Goal: Transaction & Acquisition: Purchase product/service

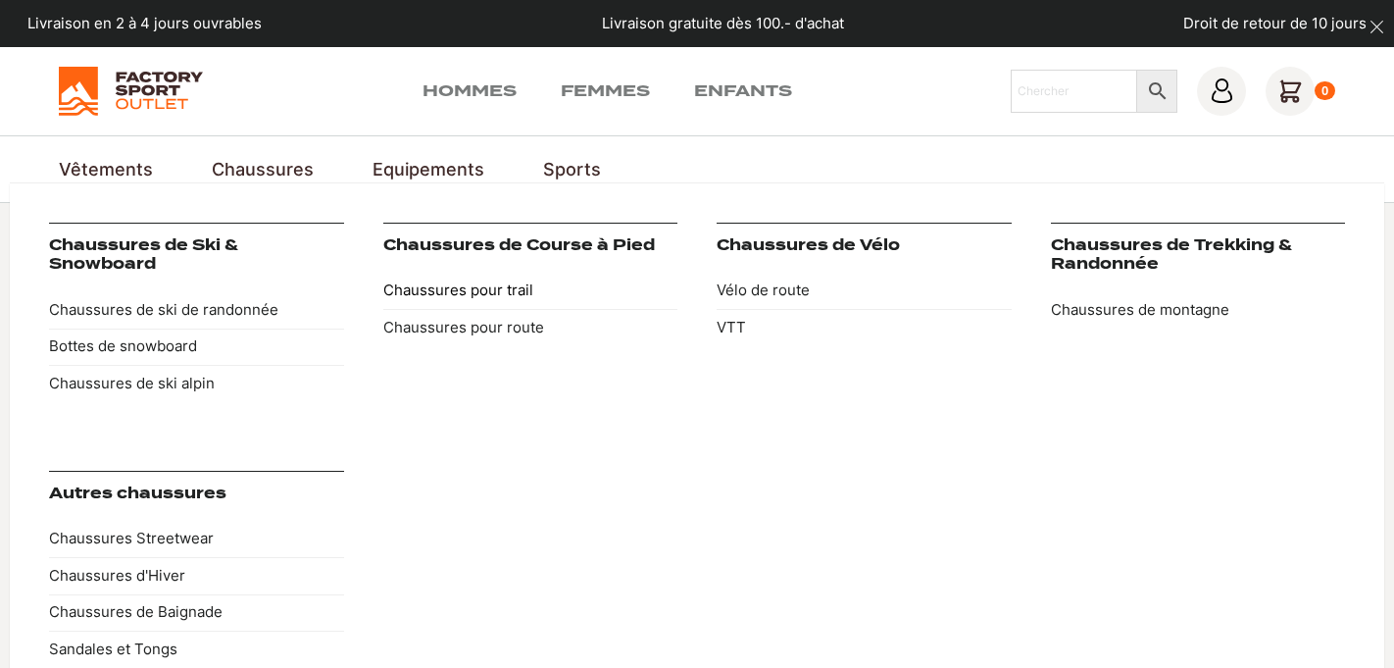
click at [474, 302] on link "Chaussures pour trail" at bounding box center [530, 291] width 295 height 37
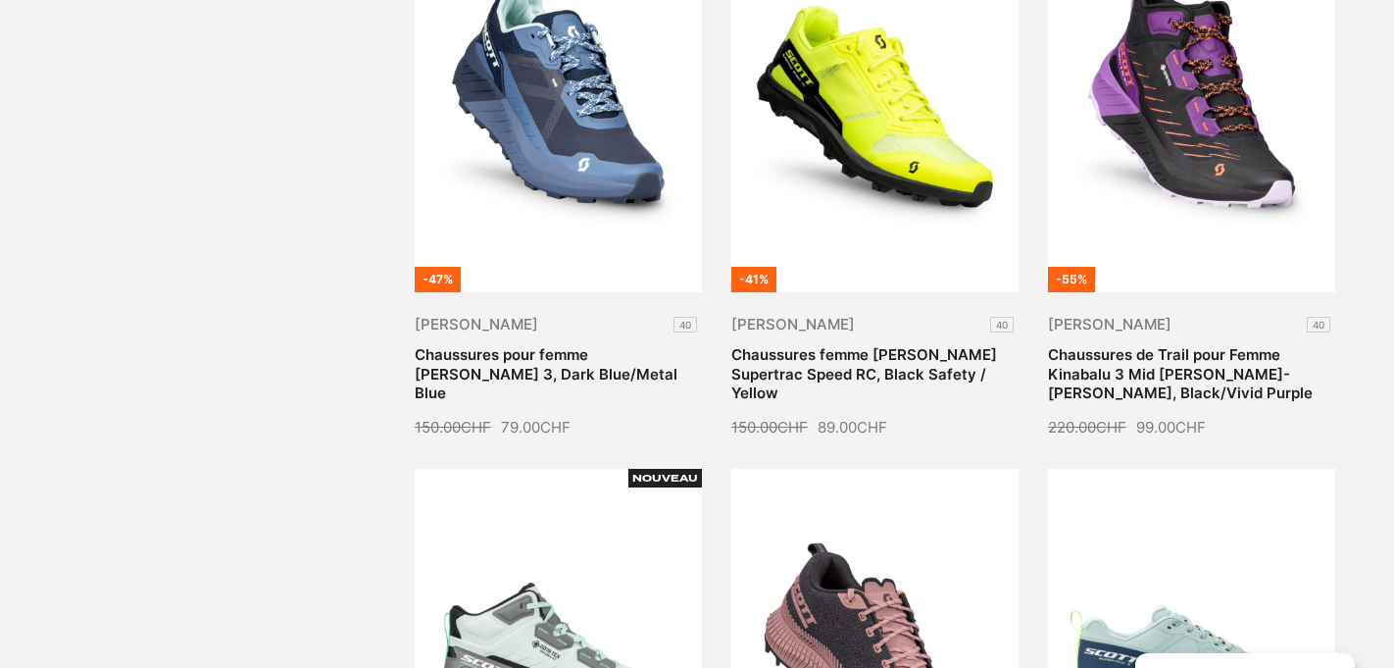
scroll to position [329, 0]
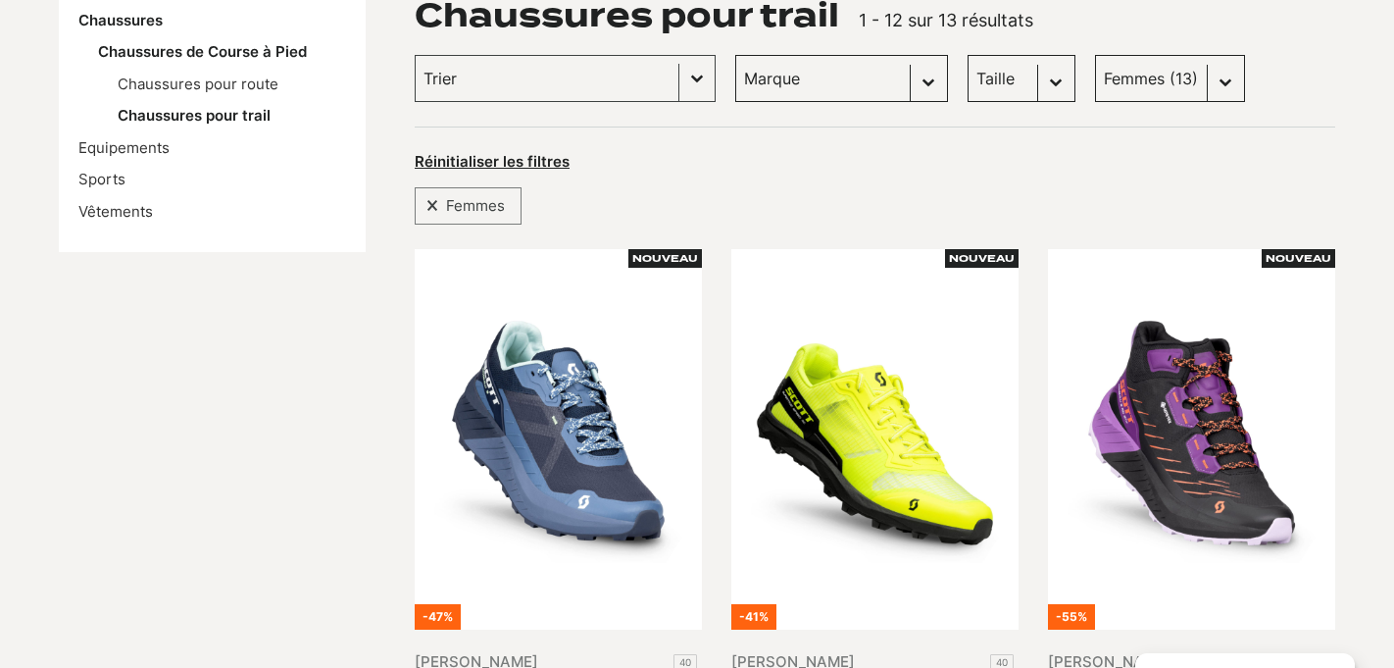
select select "hommes"
click option "Hommes (12)" at bounding box center [0, 0] width 0 height 0
select select "hommes"
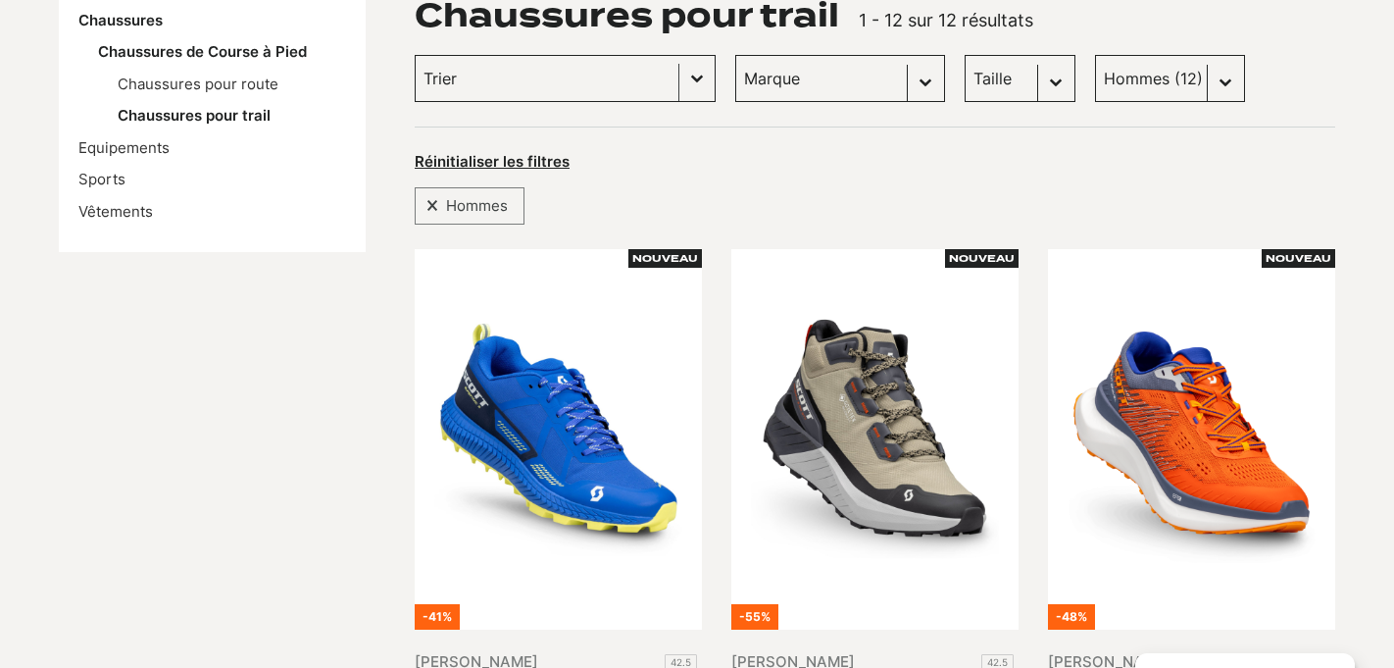
click at [589, 73] on input "Trier le contenu" at bounding box center [547, 78] width 247 height 25
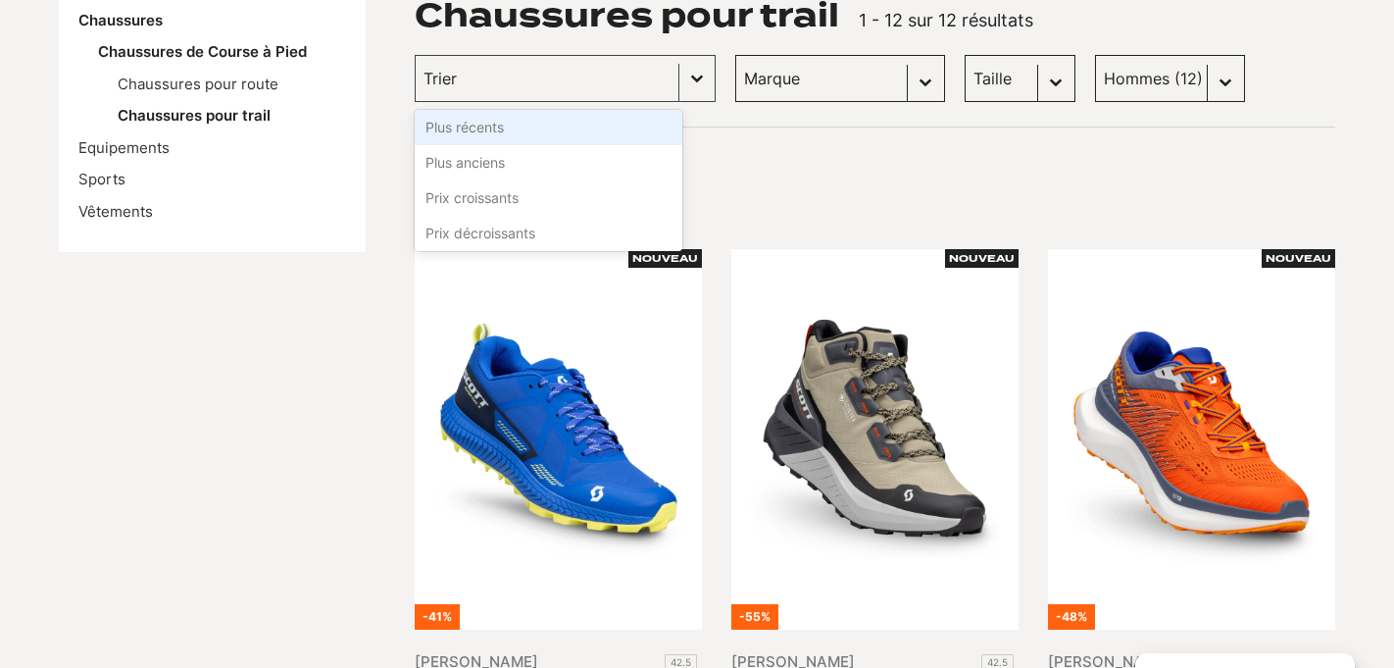
click at [1034, 190] on div "Selection Hommes" at bounding box center [875, 199] width 921 height 50
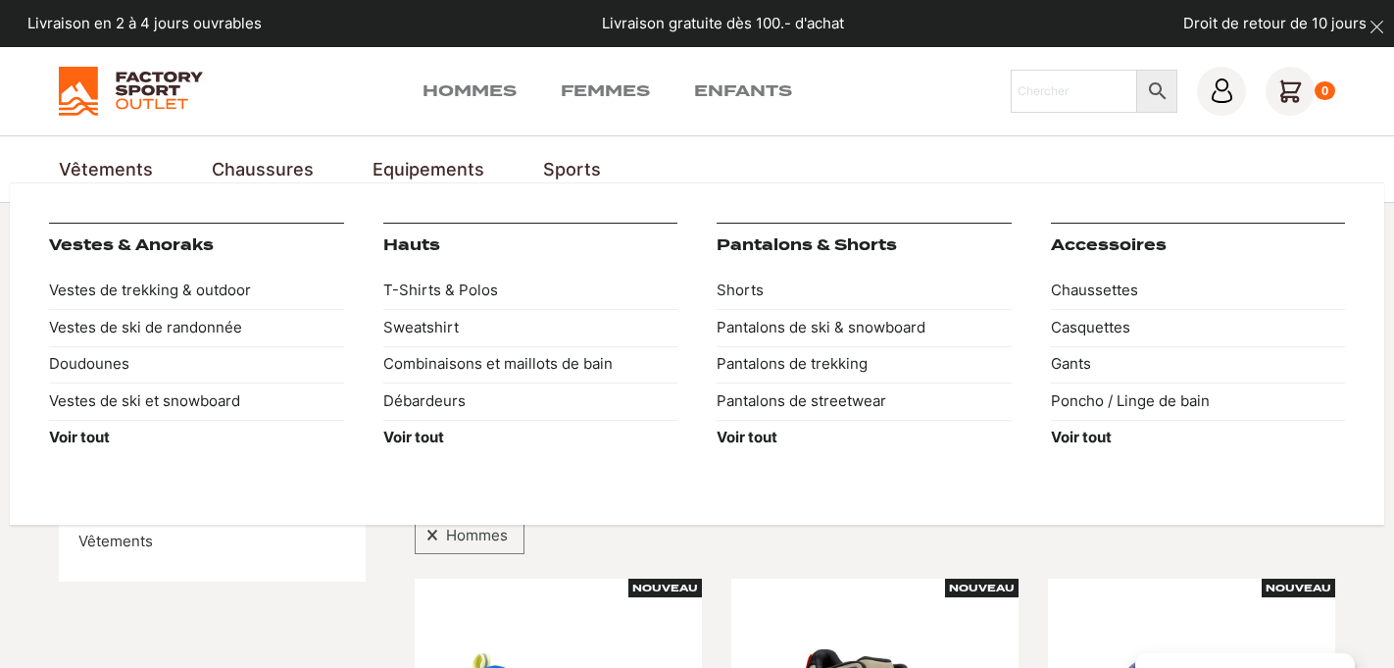
click at [130, 164] on link "Vêtements" at bounding box center [106, 169] width 94 height 26
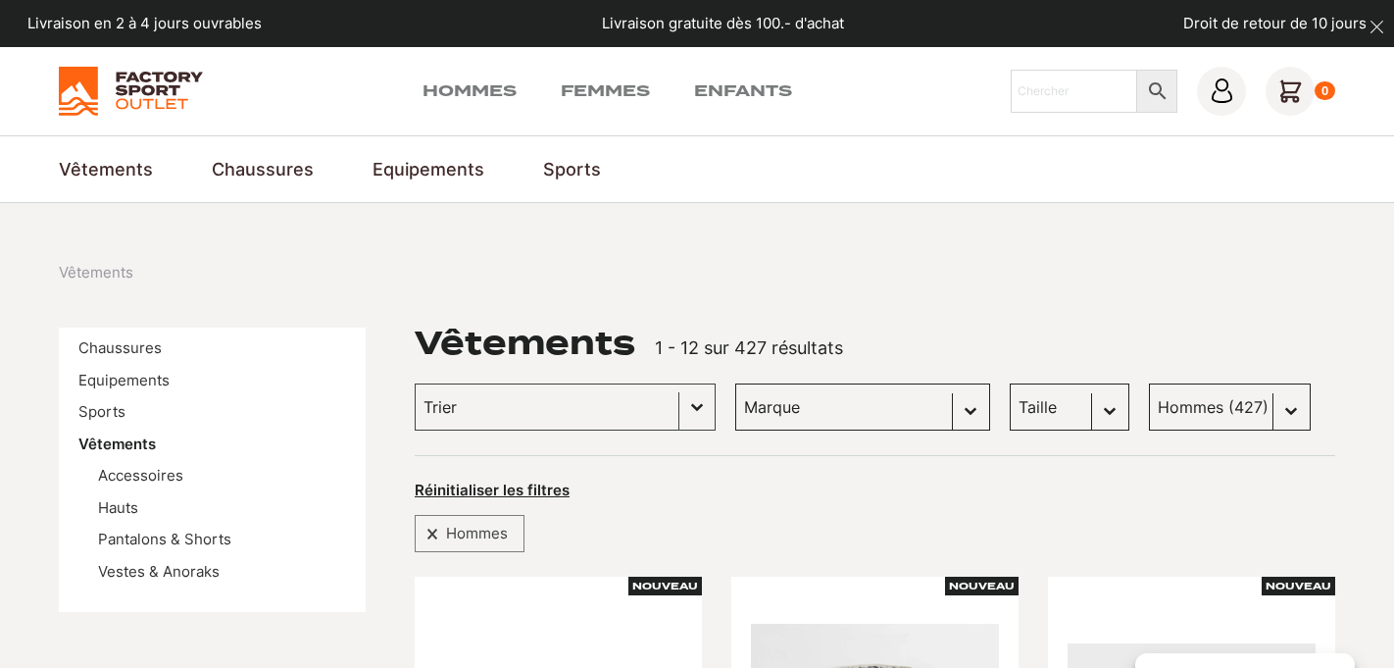
click at [573, 389] on div "Trier le contenu" at bounding box center [547, 406] width 263 height 45
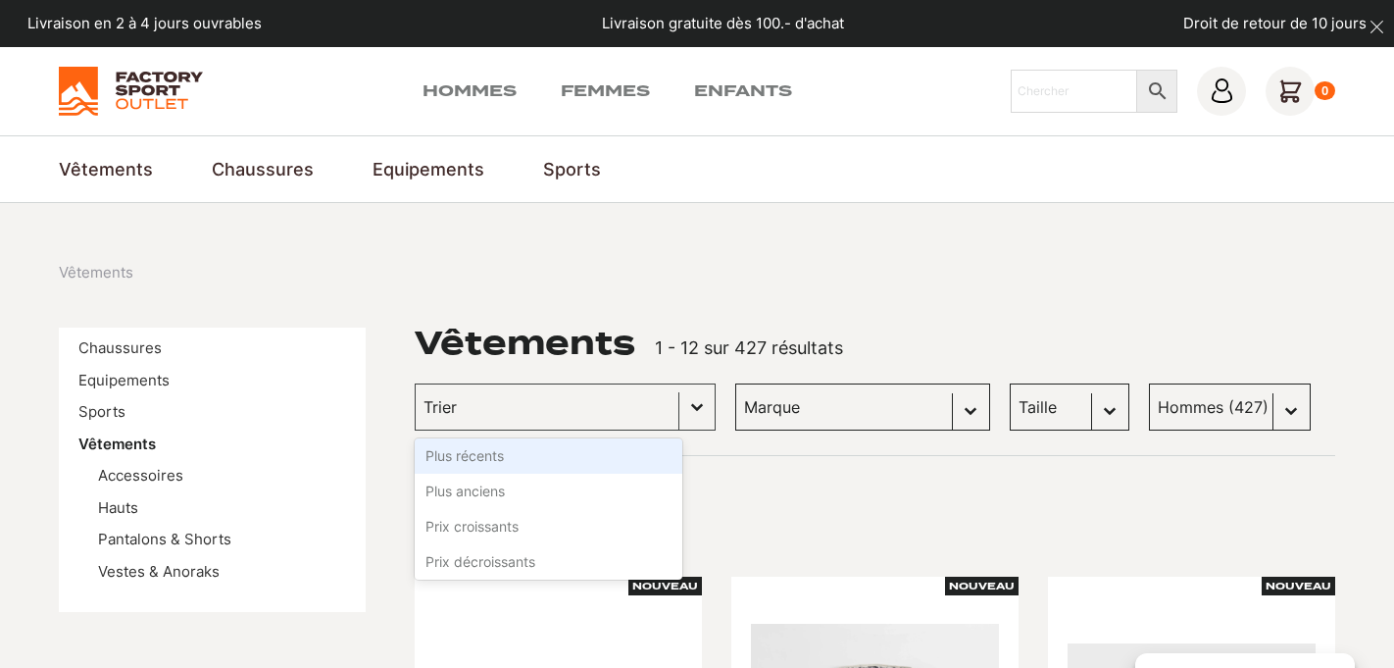
click at [544, 456] on li "Plus récents" at bounding box center [549, 455] width 268 height 35
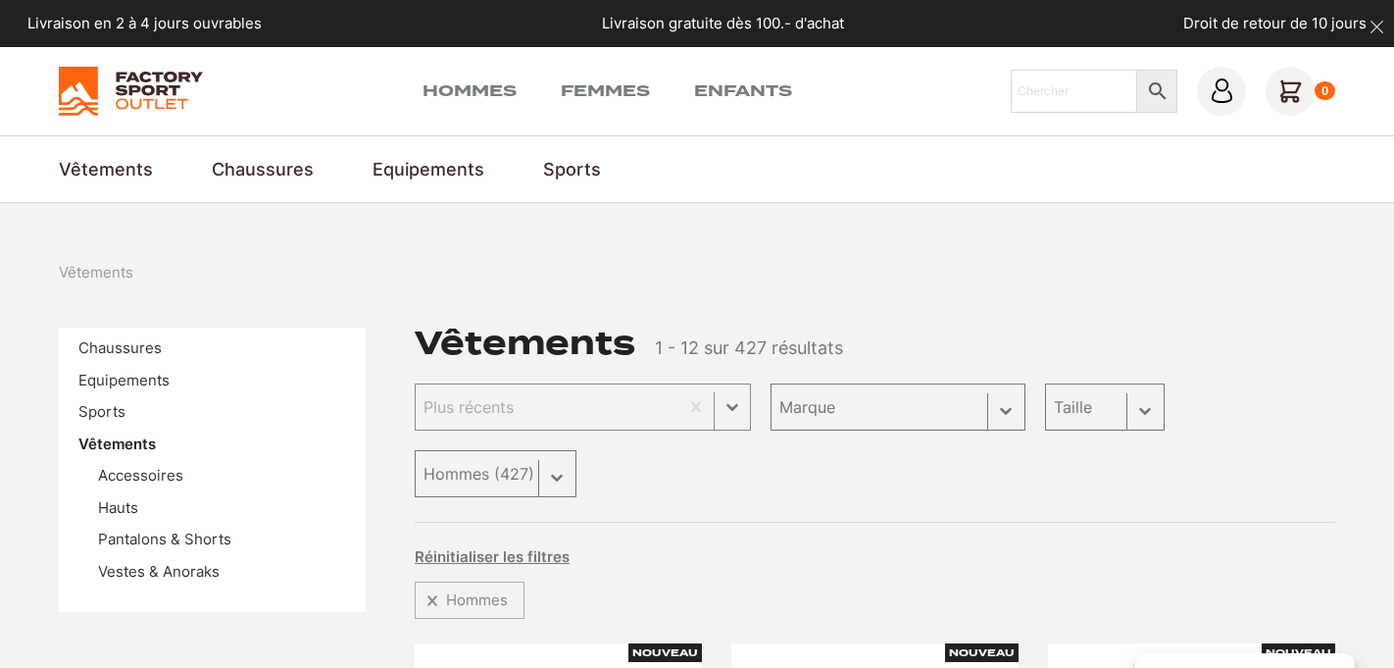
click at [873, 413] on div "Marque Sélectionnez le contenu Marque Scott (75) Columbia (47) Craft (28) Dolom…" at bounding box center [898, 406] width 255 height 47
click at [857, 406] on div "Marque Sélectionnez le contenu Marque Scott (75) Columbia (47) Craft (28) Dolom…" at bounding box center [898, 406] width 255 height 47
select select "scott"
click option "Scott (75)" at bounding box center [0, 0] width 0 height 0
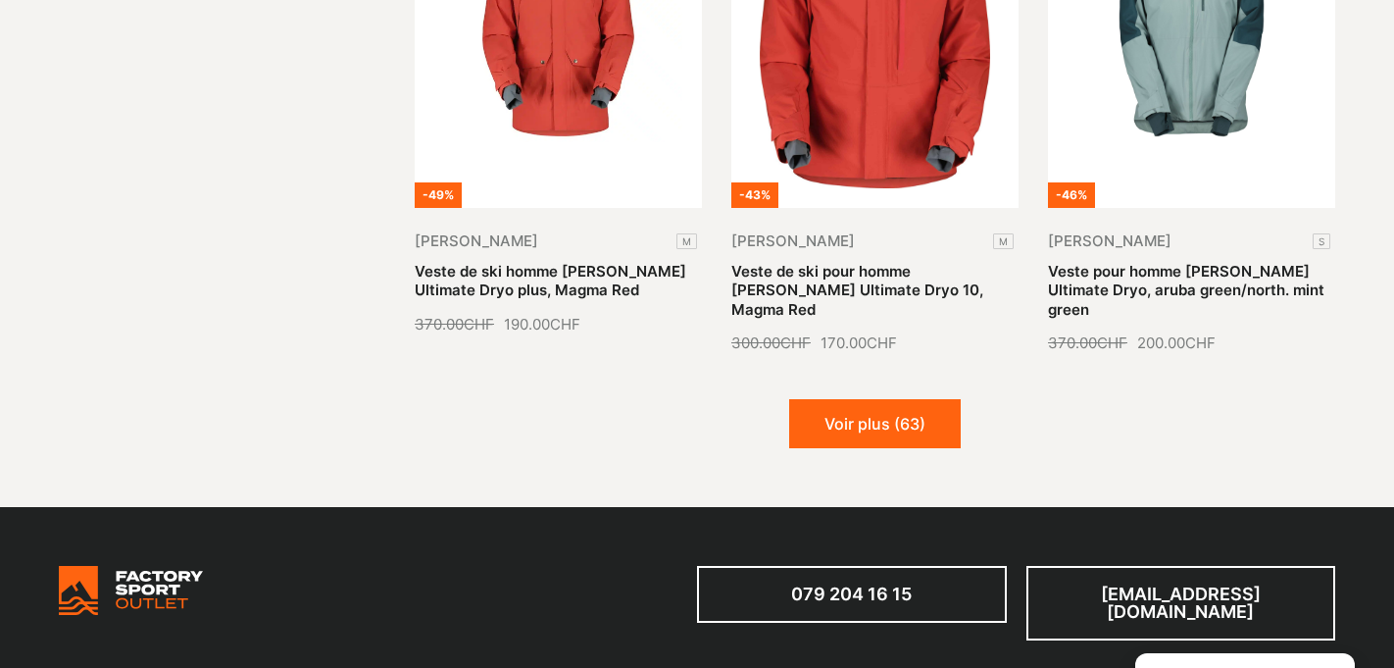
scroll to position [2424, 0]
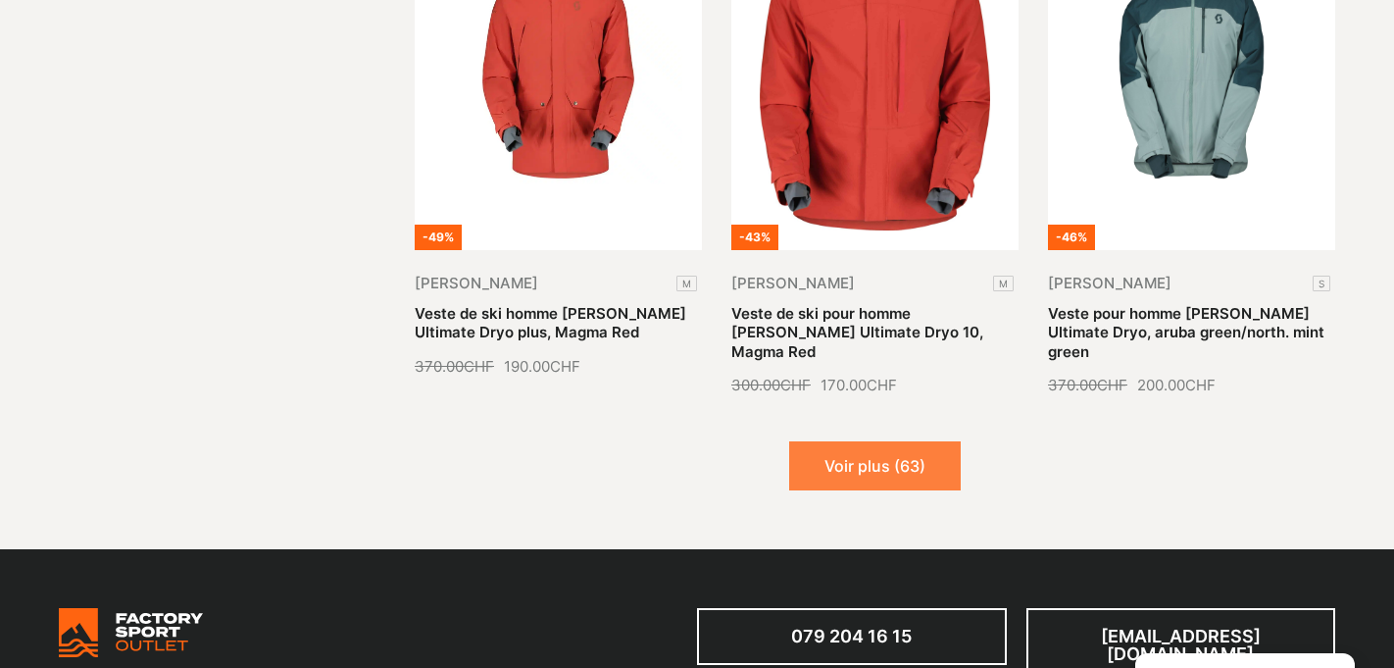
click at [862, 441] on button "Voir plus (63)" at bounding box center [875, 465] width 172 height 49
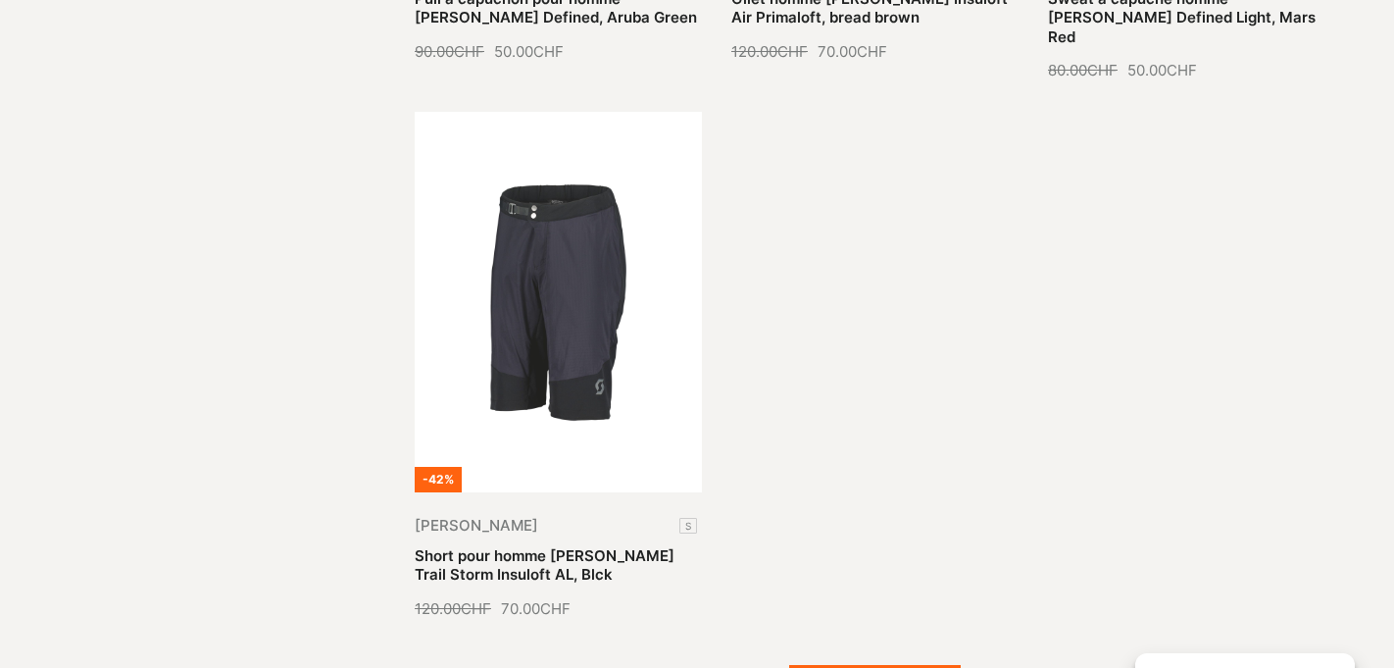
scroll to position [4405, 0]
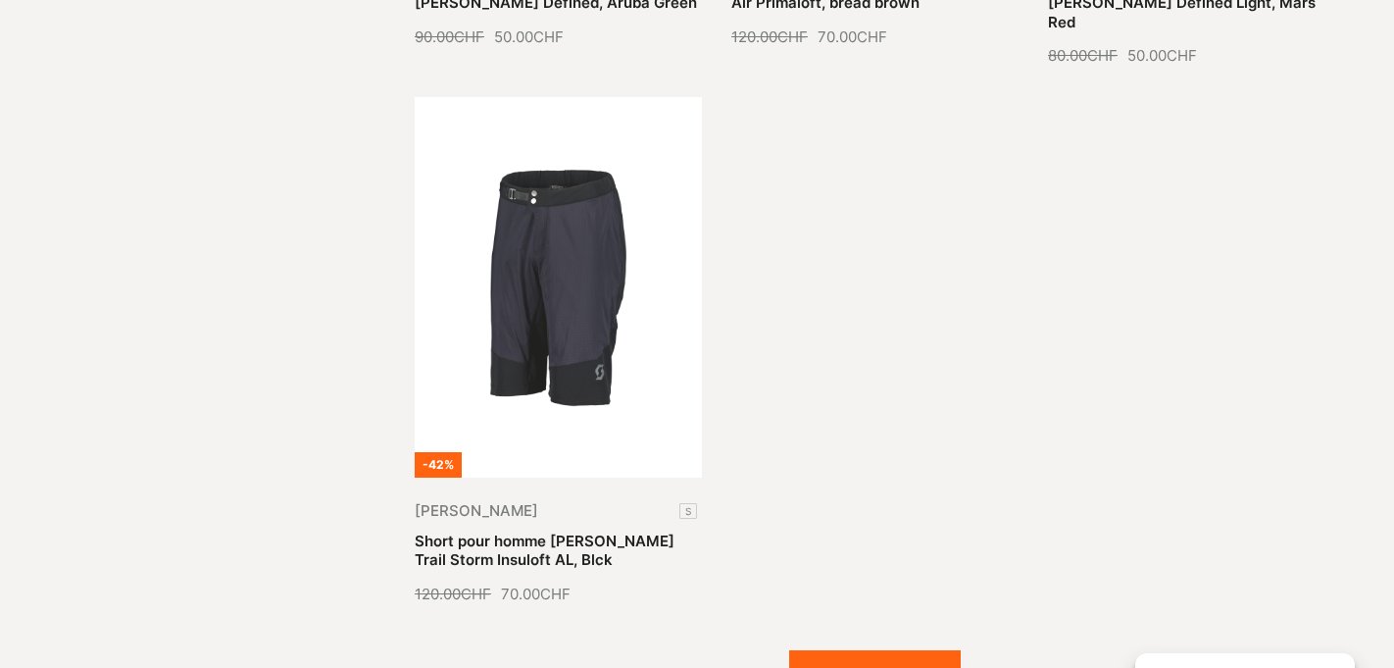
click at [883, 650] on button "Voir plus (53)" at bounding box center [875, 674] width 172 height 49
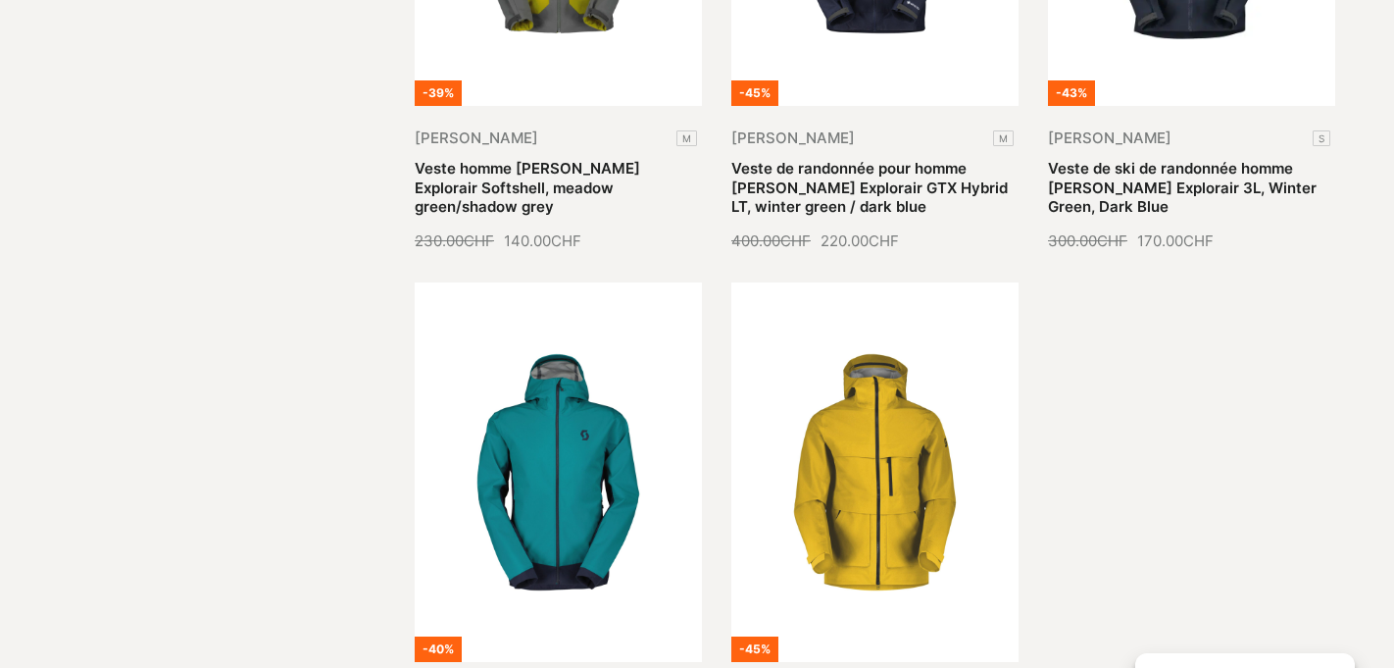
scroll to position [5882, 0]
